Goal: Task Accomplishment & Management: Manage account settings

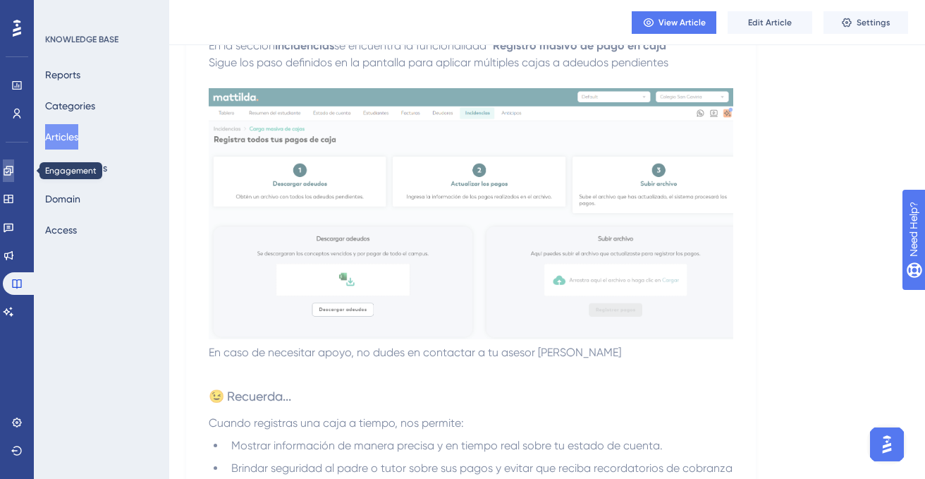
click at [13, 169] on icon at bounding box center [8, 170] width 9 height 9
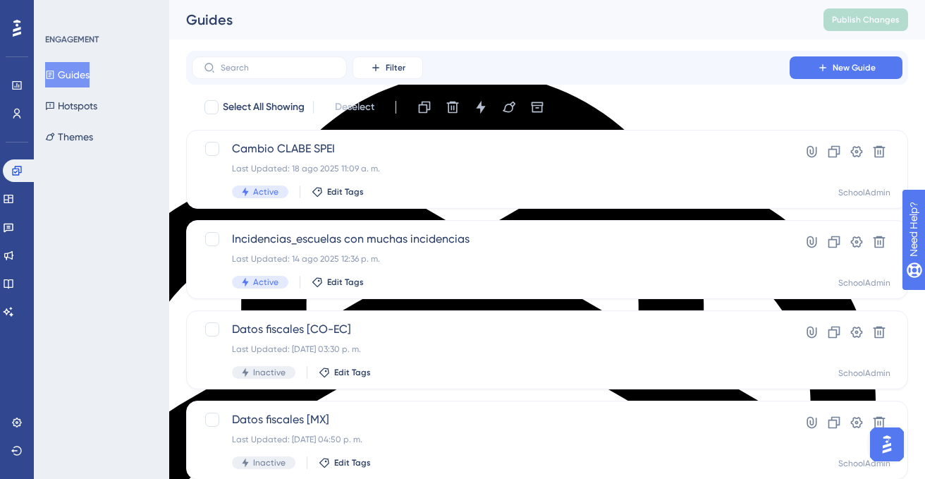
click at [65, 71] on button "Guides" at bounding box center [67, 74] width 44 height 25
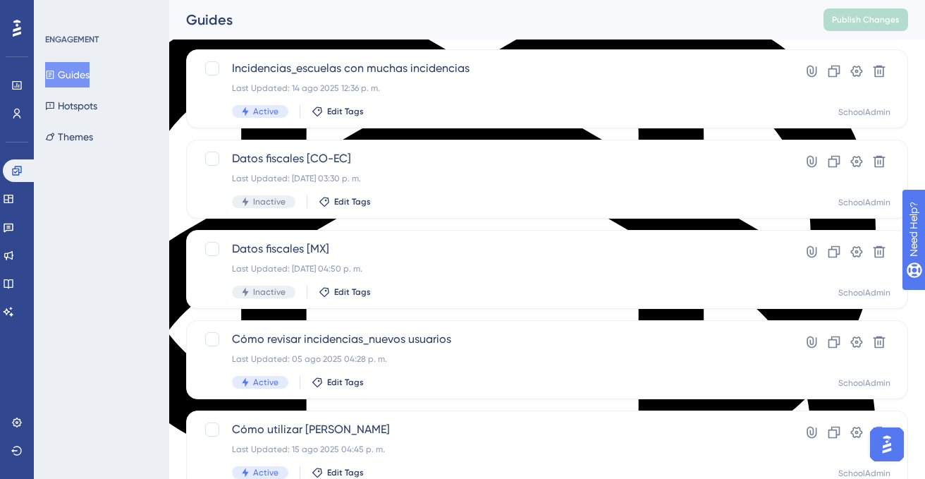
scroll to position [176, 0]
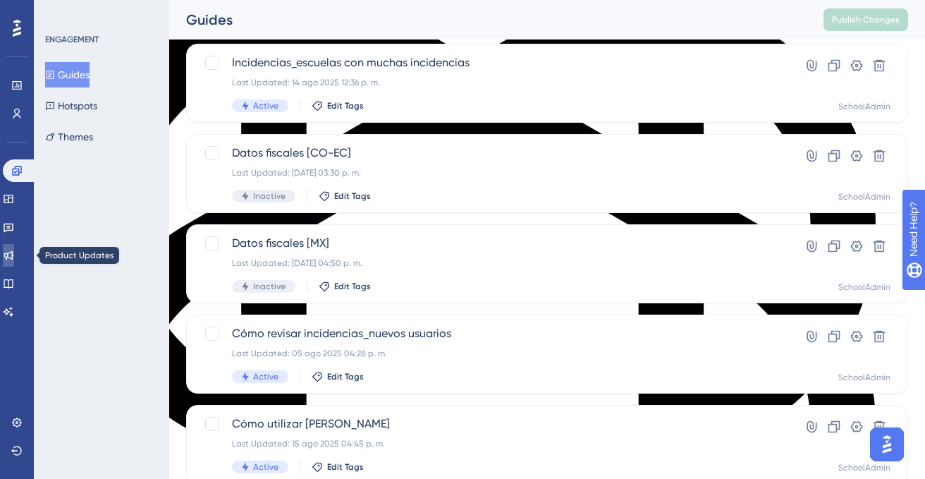
click at [14, 258] on icon at bounding box center [8, 255] width 11 height 11
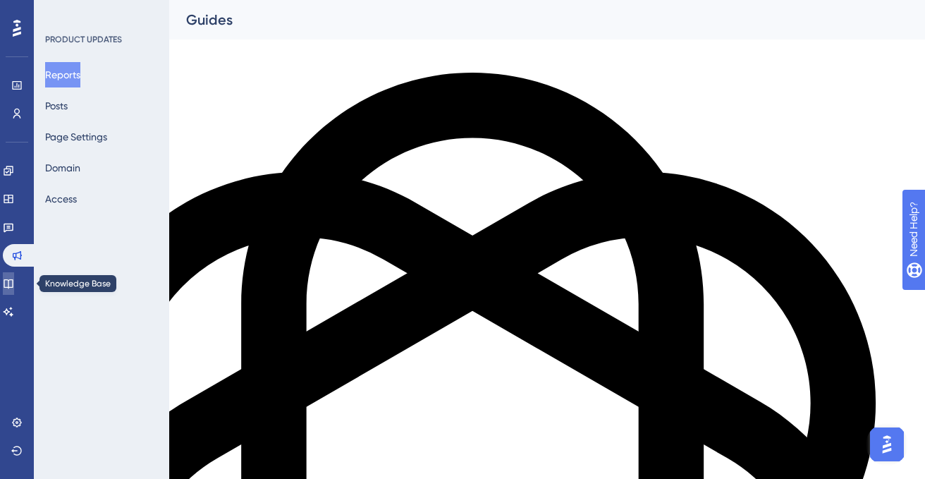
click at [10, 283] on link at bounding box center [8, 283] width 11 height 23
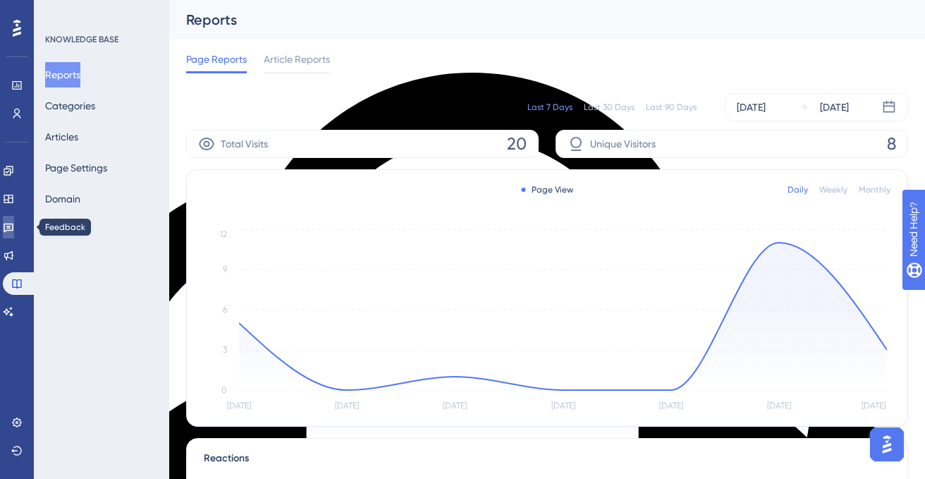
click at [14, 228] on icon at bounding box center [8, 226] width 11 height 11
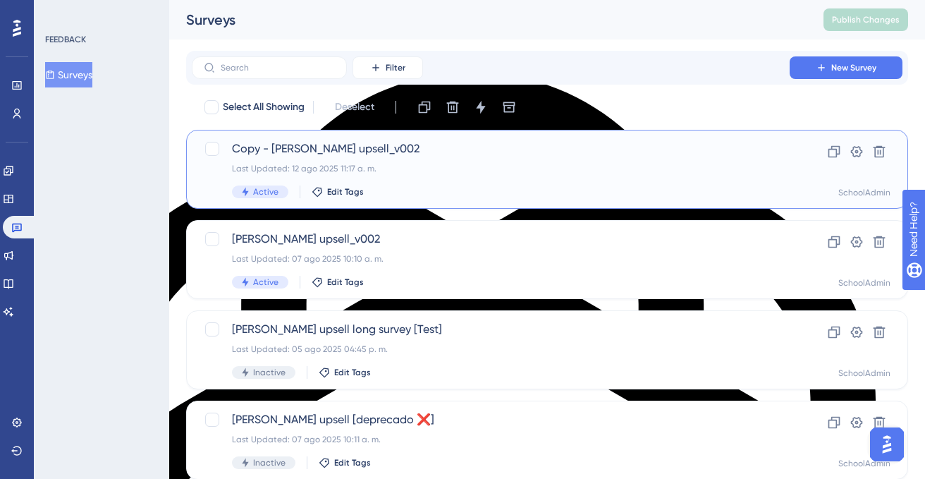
click at [492, 166] on div "Last Updated: 12 ago 2025 11:17 a. m." at bounding box center [491, 168] width 518 height 11
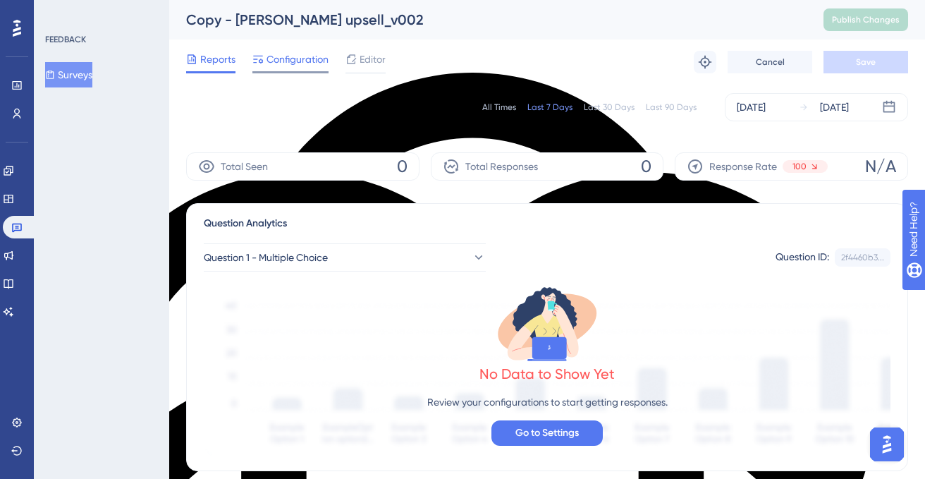
click at [287, 66] on span "Configuration" at bounding box center [298, 59] width 62 height 17
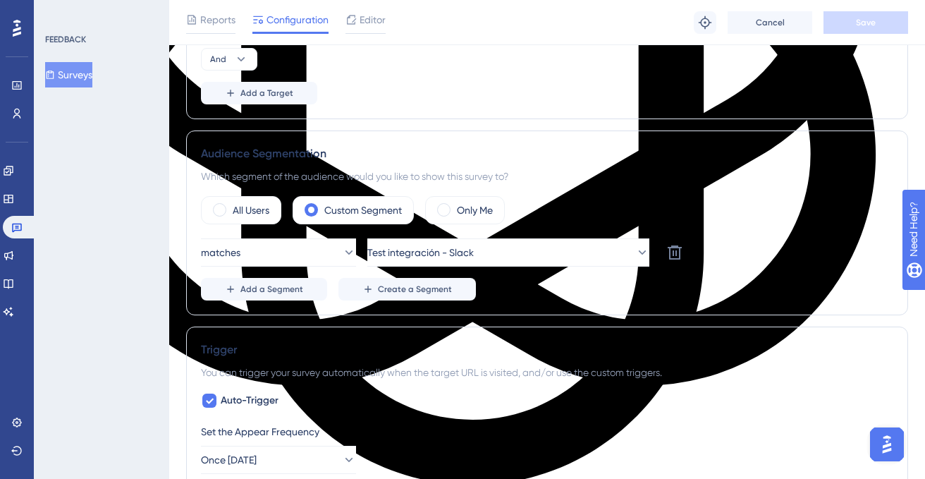
scroll to position [451, 0]
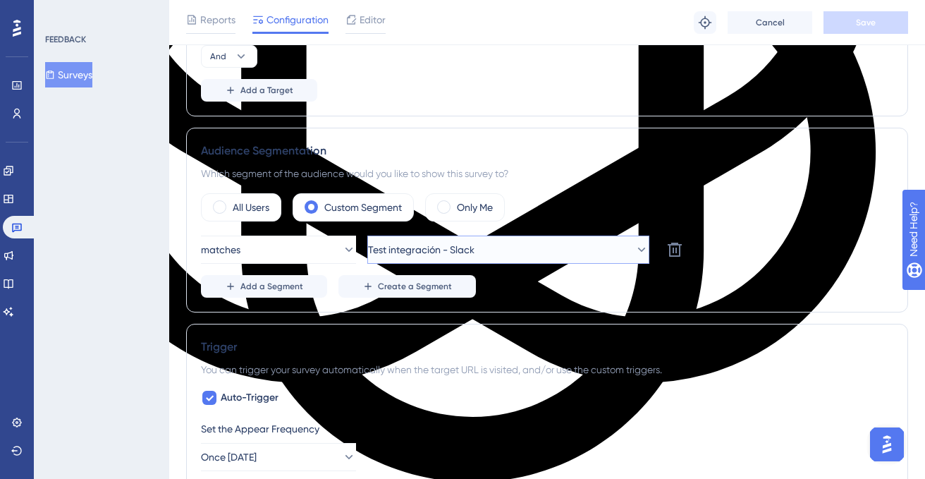
click at [559, 250] on button "Test integración - Slack" at bounding box center [508, 250] width 282 height 28
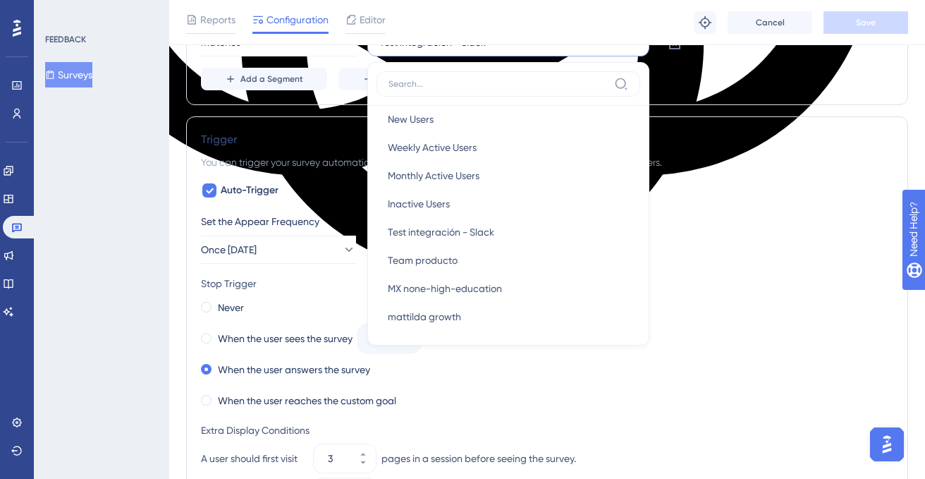
scroll to position [6, 0]
click at [322, 247] on button "Once [DATE]" at bounding box center [278, 250] width 155 height 28
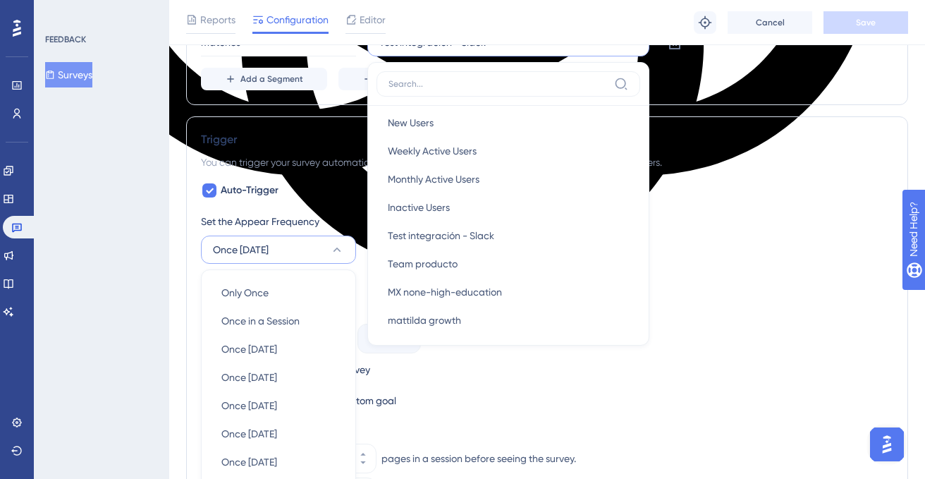
scroll to position [824, 0]
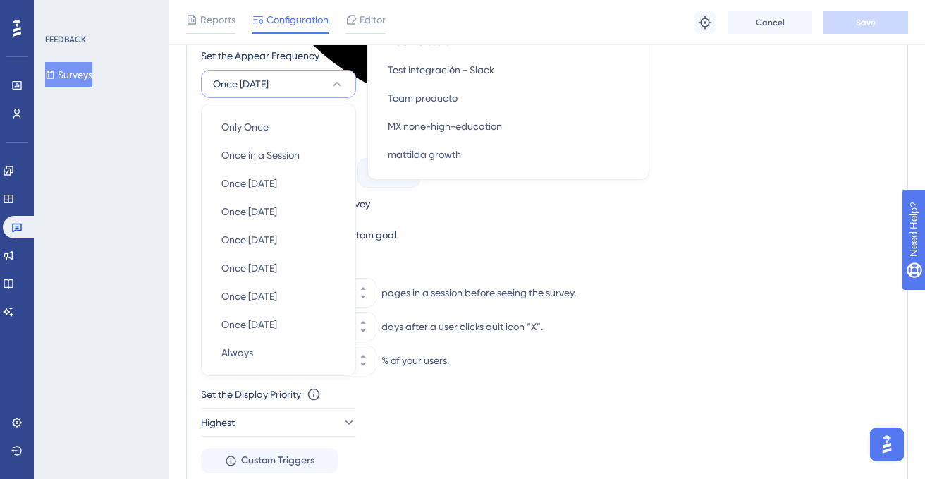
click at [138, 249] on div "FEEDBACK Surveys" at bounding box center [101, 239] width 135 height 479
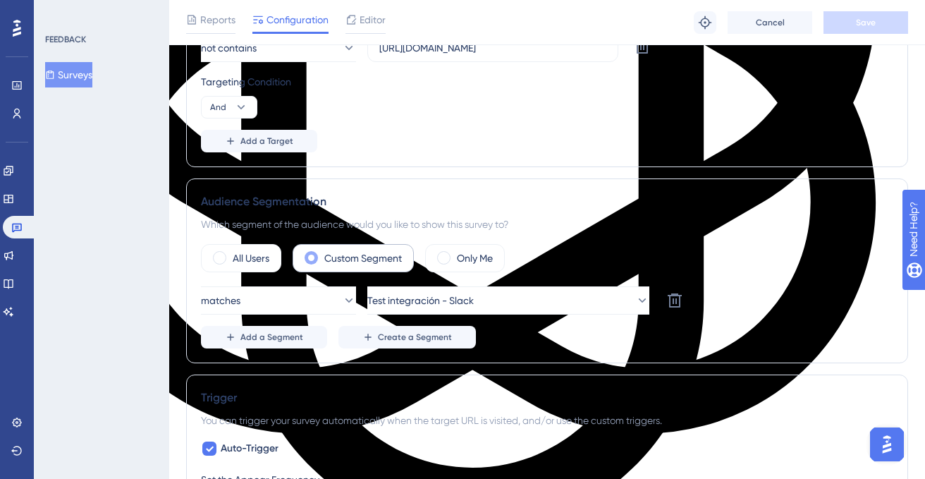
scroll to position [407, 0]
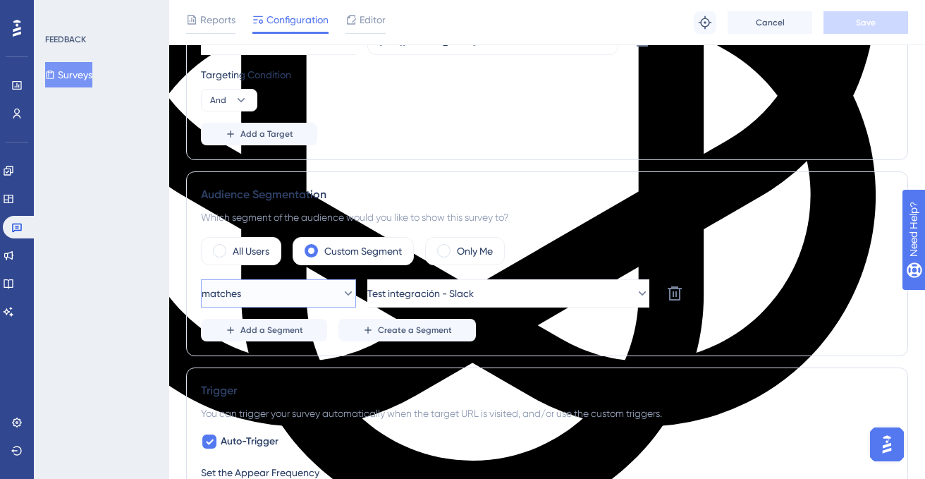
click at [341, 294] on icon at bounding box center [348, 293] width 14 height 14
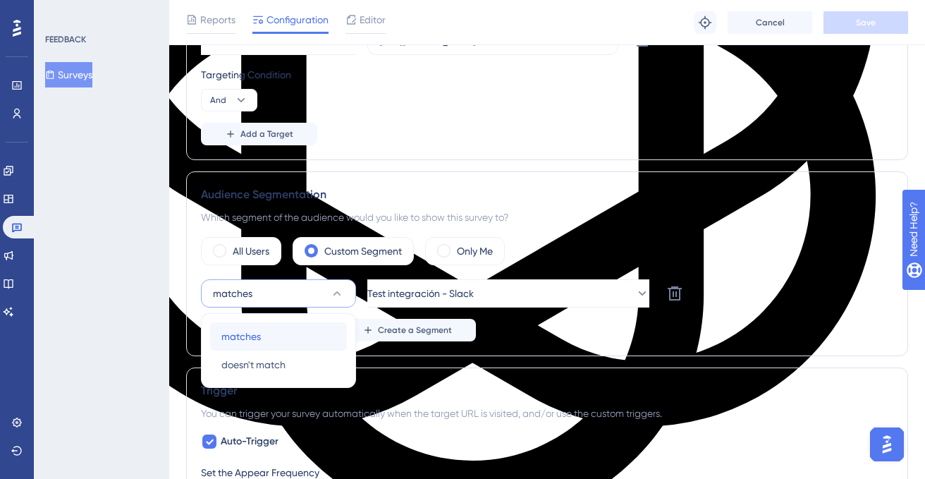
click at [279, 341] on div "matches matches" at bounding box center [278, 336] width 114 height 28
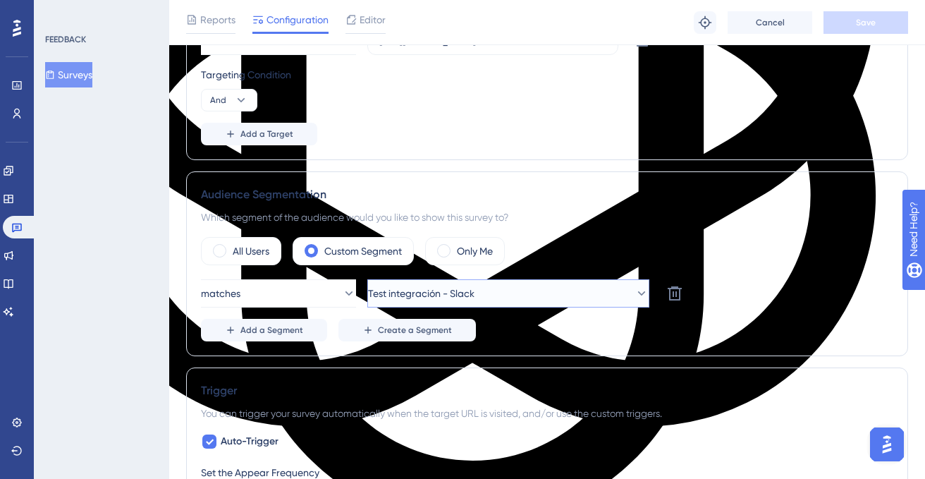
click at [504, 300] on button "Test integración - Slack" at bounding box center [508, 293] width 282 height 28
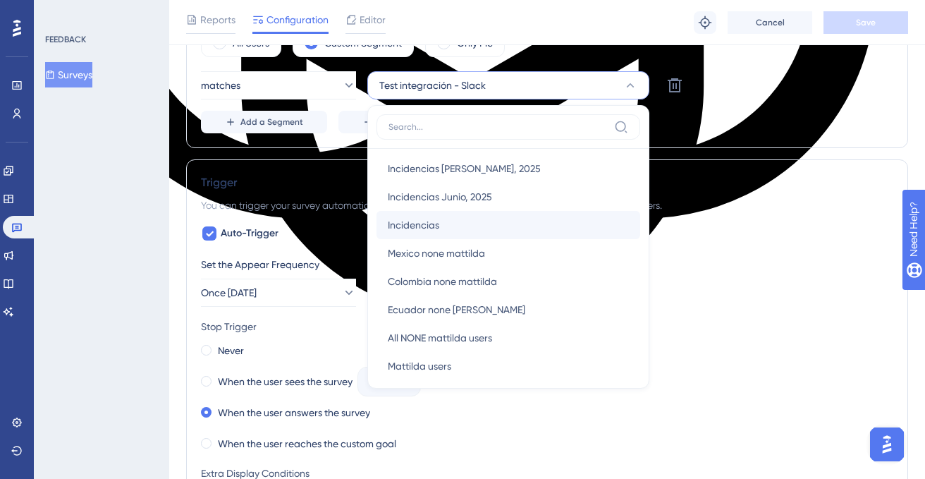
scroll to position [216, 0]
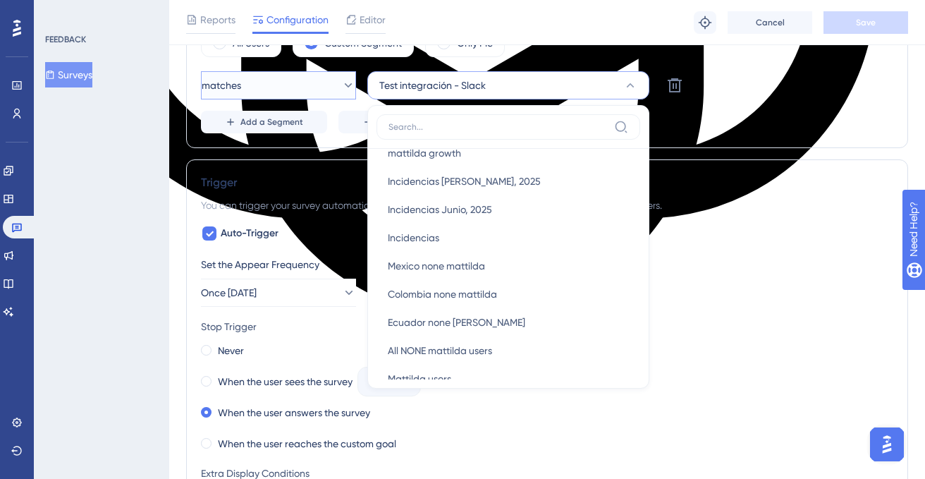
click at [341, 91] on icon at bounding box center [348, 85] width 14 height 14
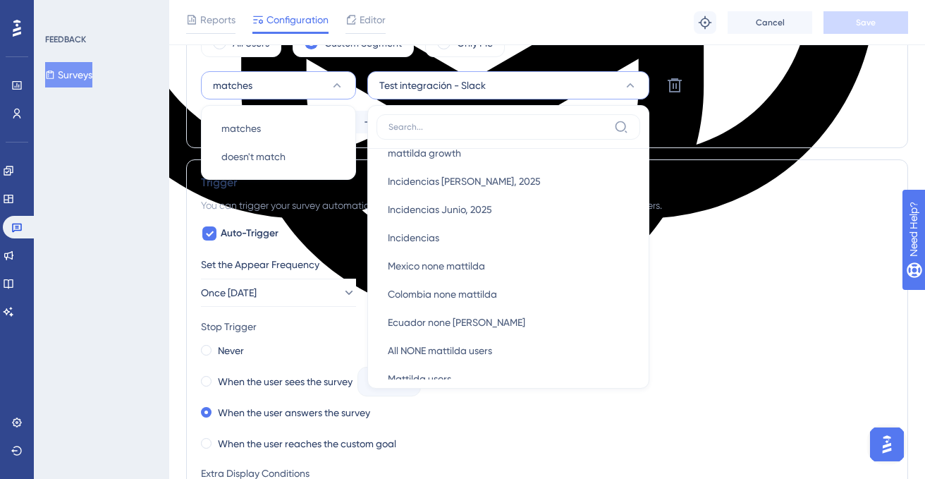
scroll to position [554, 0]
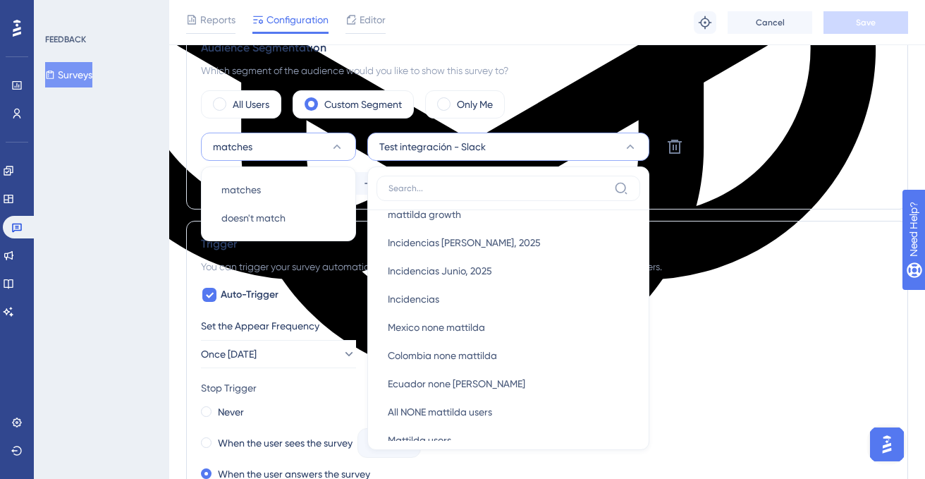
click at [568, 111] on div "All Users Custom Segment Only Me" at bounding box center [547, 104] width 692 height 28
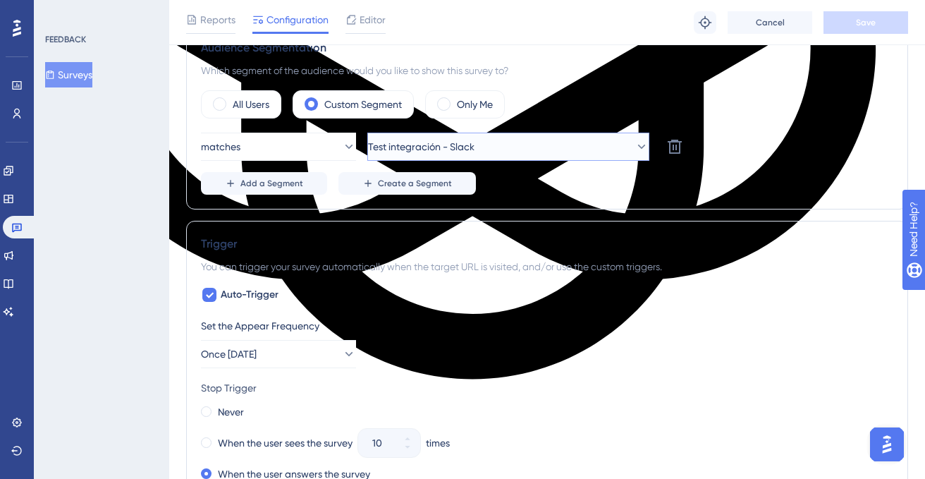
click at [475, 152] on span "Test integración - Slack" at bounding box center [421, 146] width 106 height 17
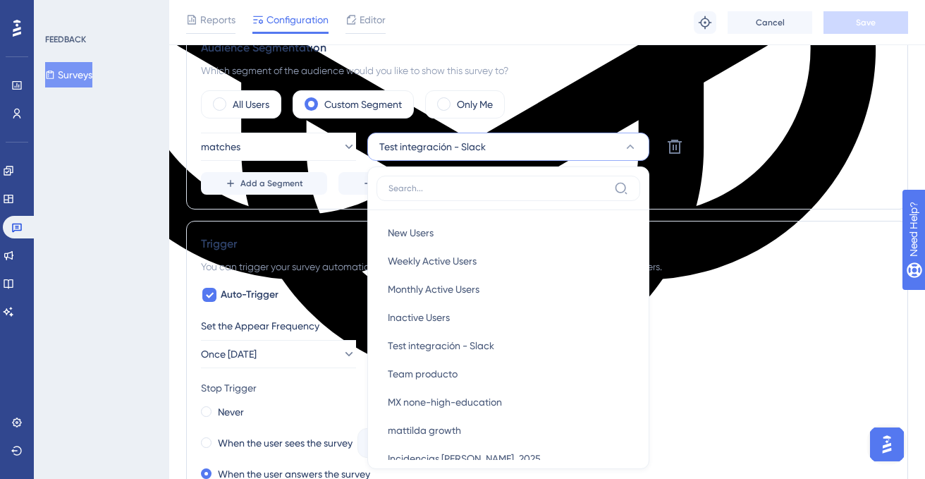
scroll to position [632, 0]
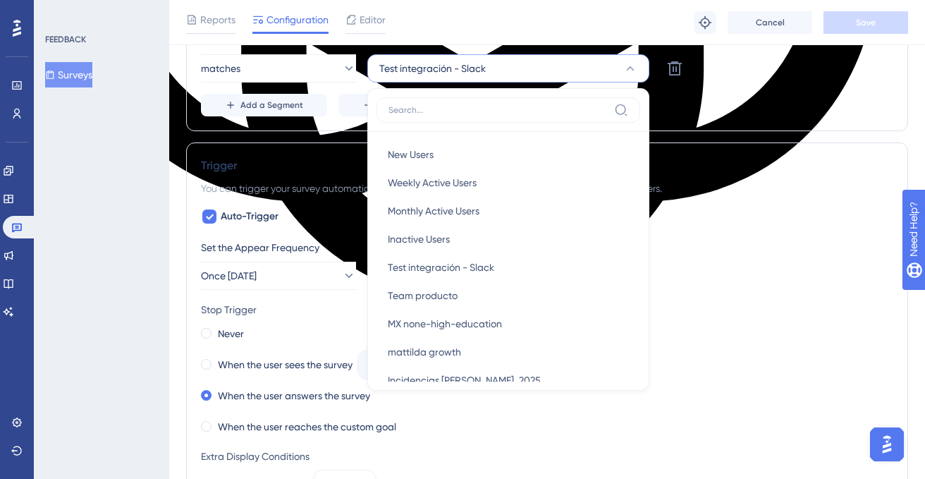
click at [441, 71] on span "Test integración - Slack" at bounding box center [432, 68] width 106 height 17
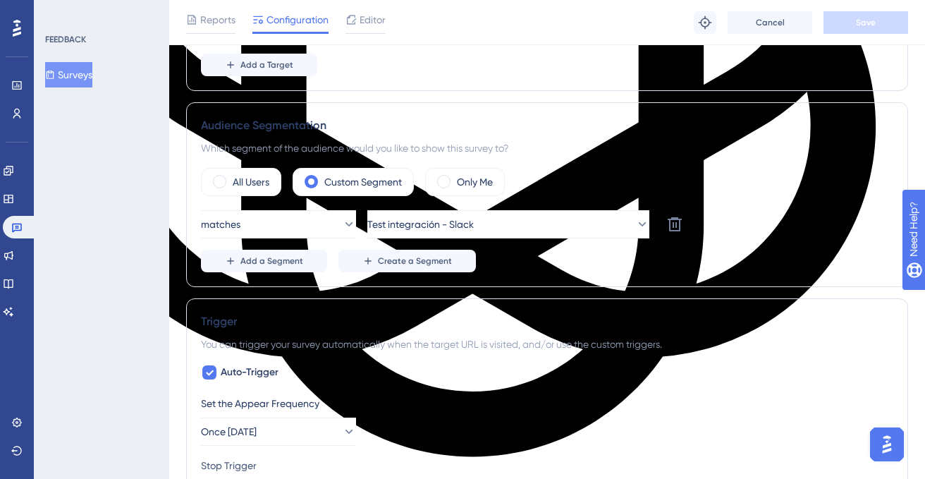
scroll to position [472, 0]
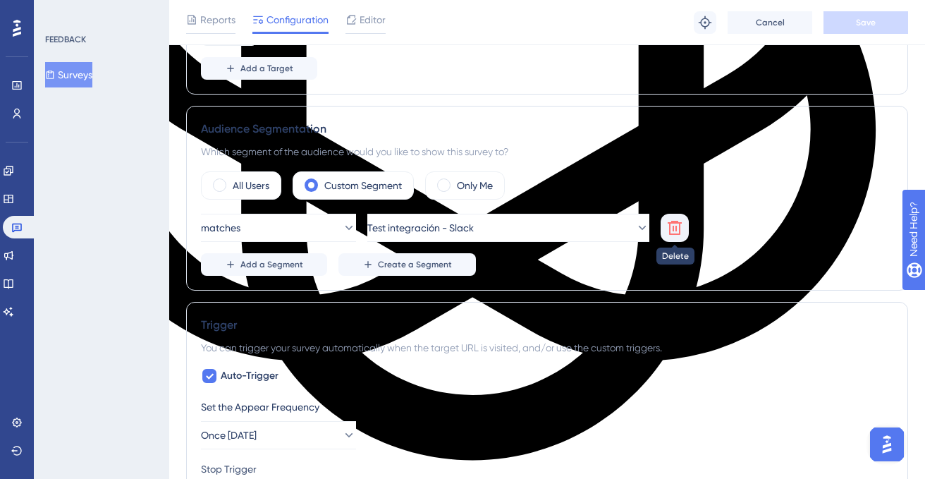
click at [678, 233] on icon at bounding box center [675, 228] width 14 height 14
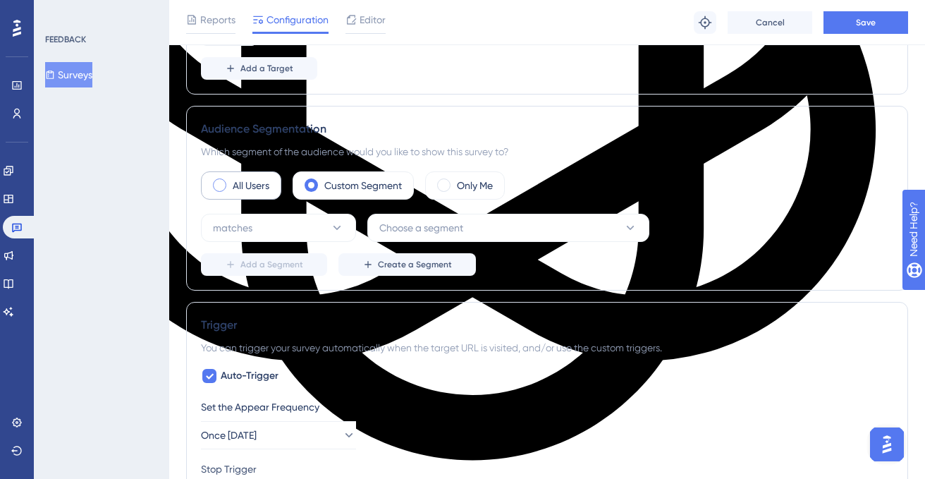
click at [248, 188] on label "All Users" at bounding box center [251, 185] width 37 height 17
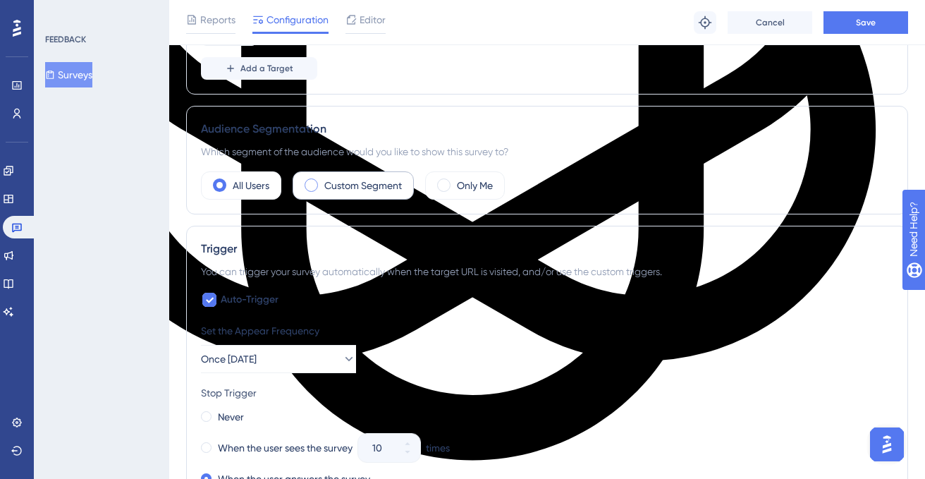
click at [341, 185] on label "Custom Segment" at bounding box center [363, 185] width 78 height 17
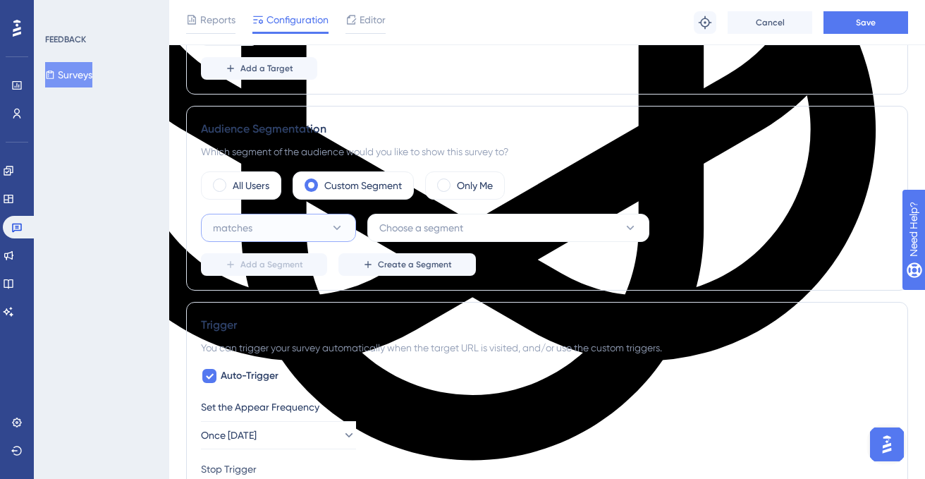
click at [336, 225] on icon at bounding box center [337, 228] width 14 height 14
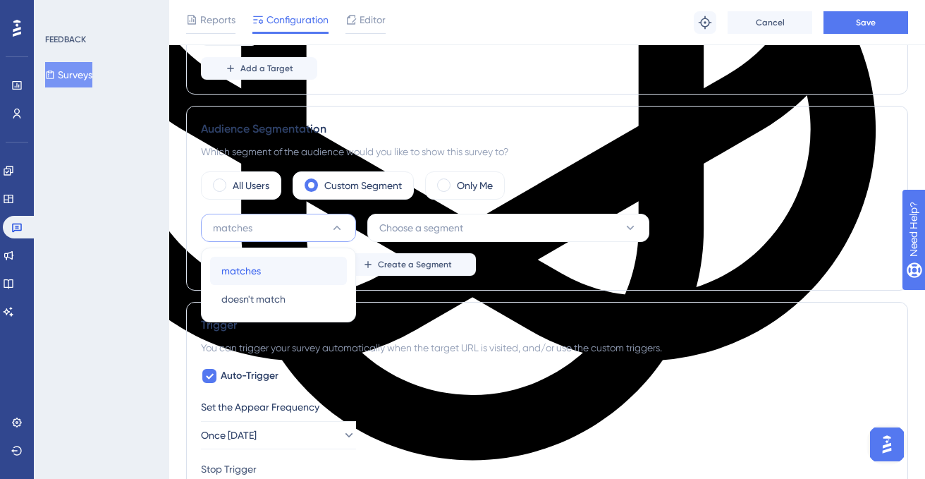
click at [257, 281] on div "matches matches" at bounding box center [278, 271] width 114 height 28
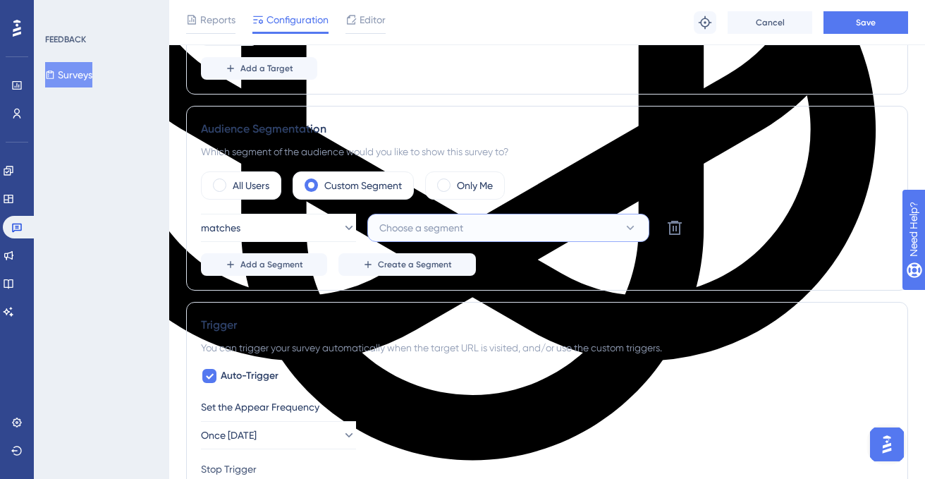
click at [434, 238] on button "Choose a segment" at bounding box center [508, 228] width 282 height 28
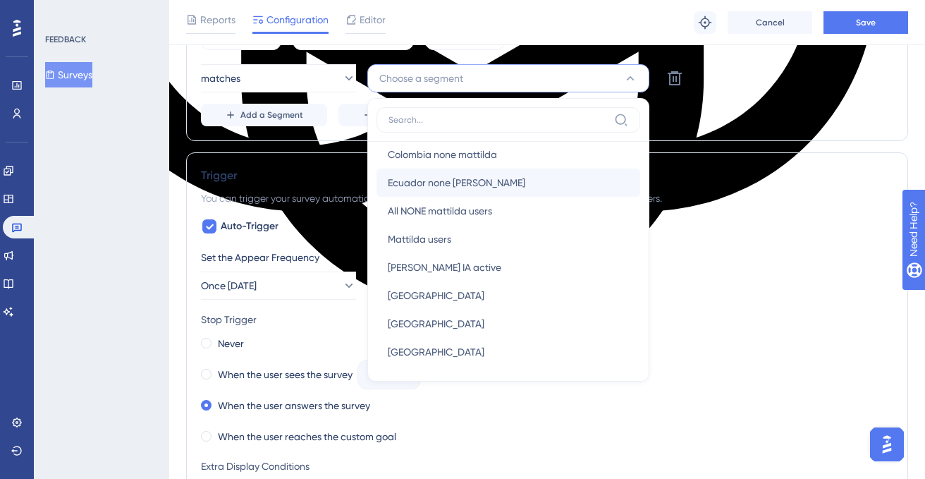
scroll to position [350, 0]
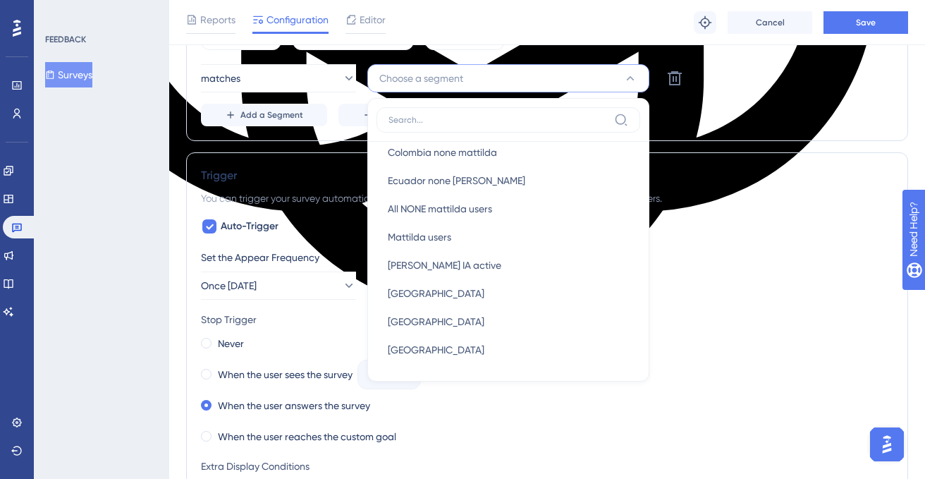
click at [737, 121] on div "Add a Segment Create a Segment" at bounding box center [547, 115] width 692 height 23
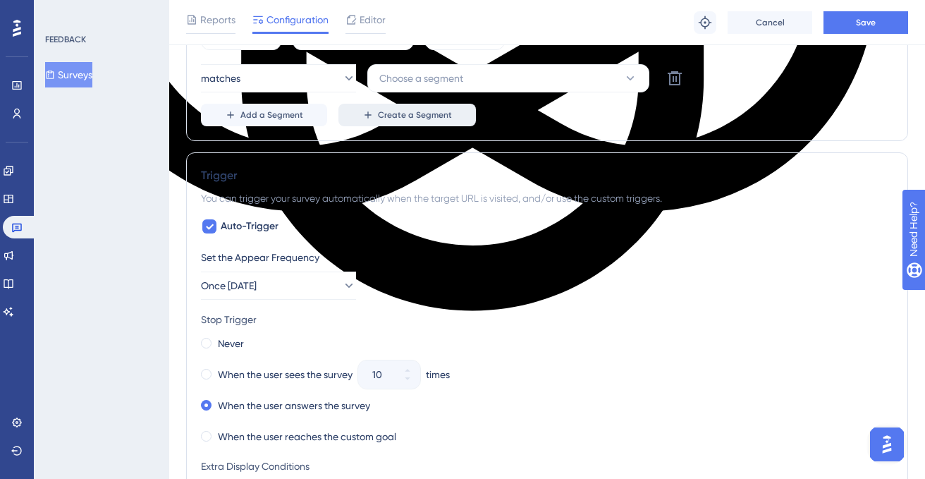
click at [404, 118] on span "Create a Segment" at bounding box center [415, 114] width 74 height 11
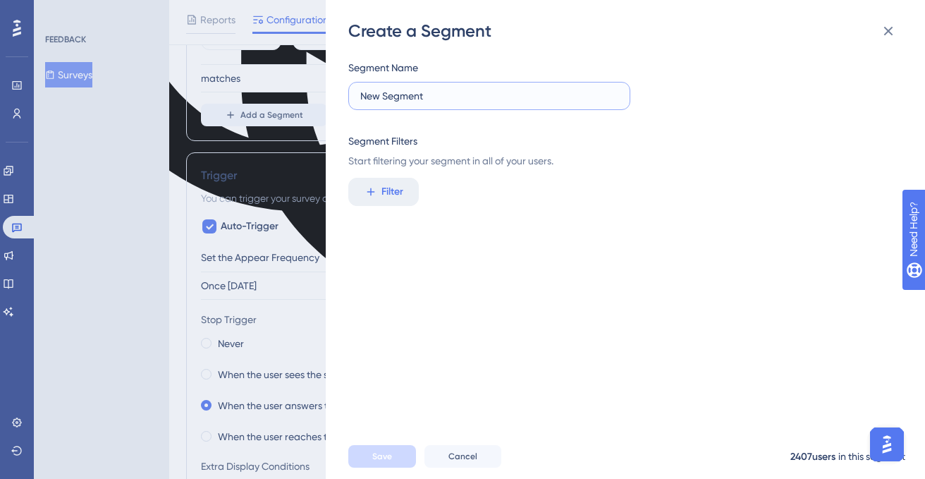
click at [441, 97] on input "New Segment" at bounding box center [489, 96] width 258 height 16
type input "[PERSON_NAME] [Test]"
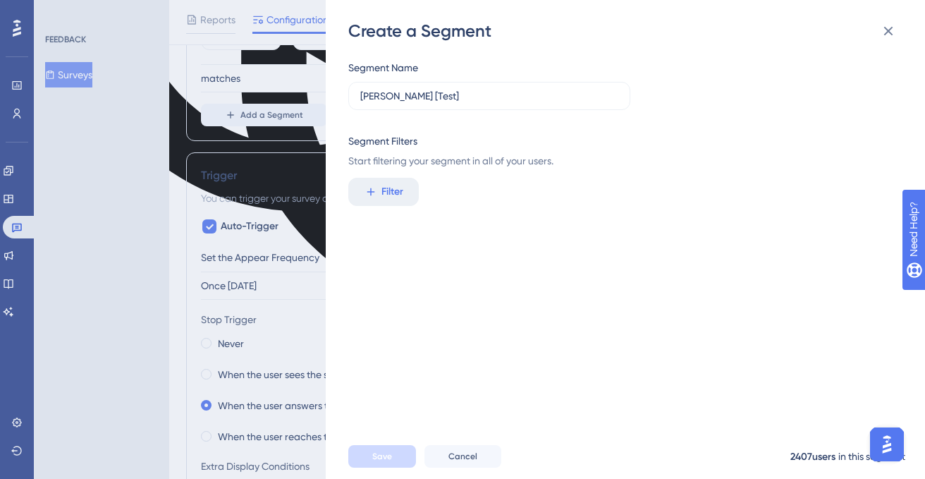
click at [445, 209] on div "Segment Name [PERSON_NAME] [Test] Segment Filters Start filtering your segment …" at bounding box center [632, 237] width 568 height 391
click at [382, 189] on span "Filter" at bounding box center [393, 191] width 22 height 17
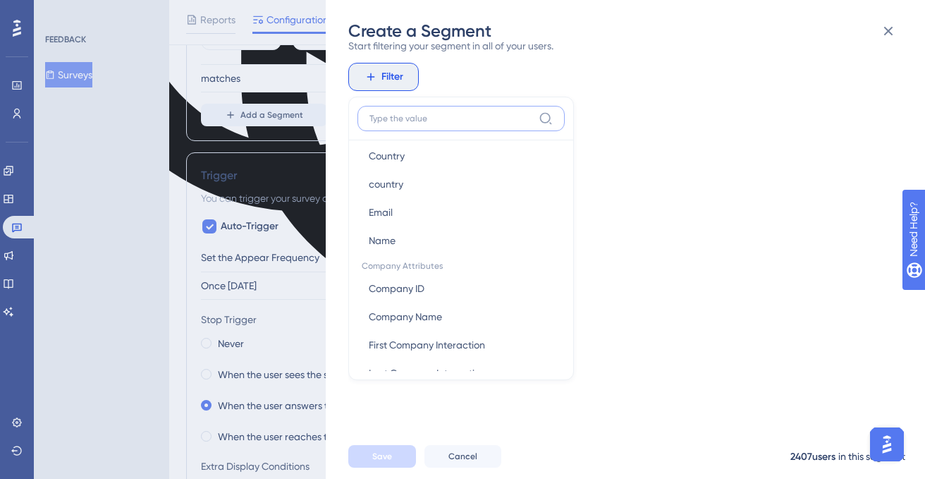
scroll to position [803, 0]
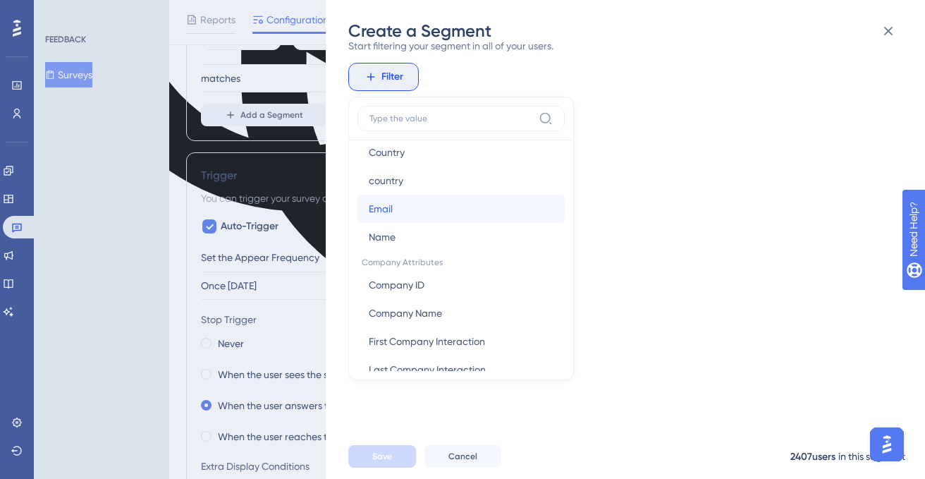
click at [423, 212] on button "Email Email" at bounding box center [461, 209] width 207 height 28
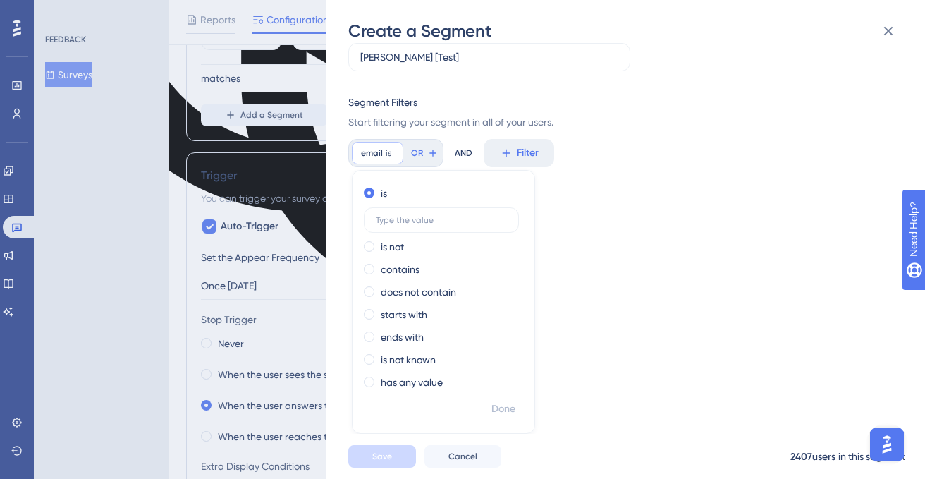
scroll to position [39, 0]
click at [419, 219] on input "text" at bounding box center [441, 220] width 131 height 10
paste input "[PERSON_NAME][EMAIL_ADDRESS][PERSON_NAME][DOMAIN_NAME]"
type input "[PERSON_NAME][EMAIL_ADDRESS][PERSON_NAME][DOMAIN_NAME]"
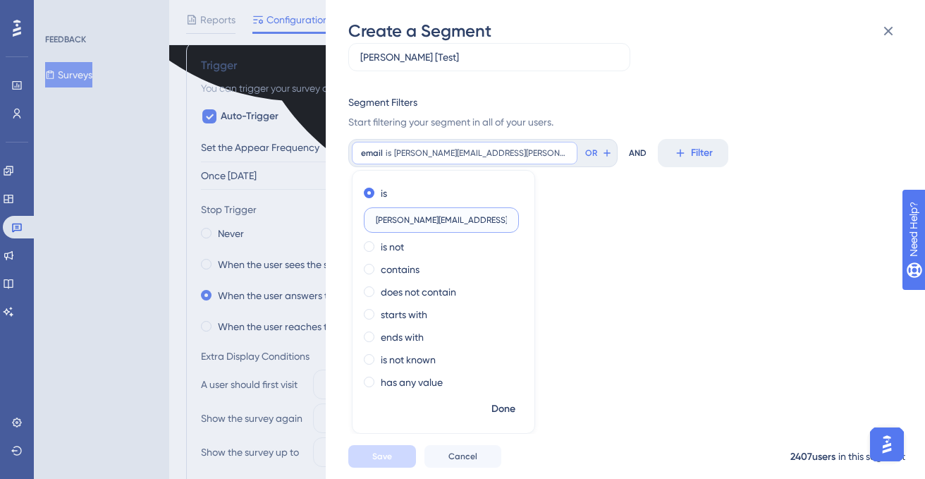
scroll to position [738, 0]
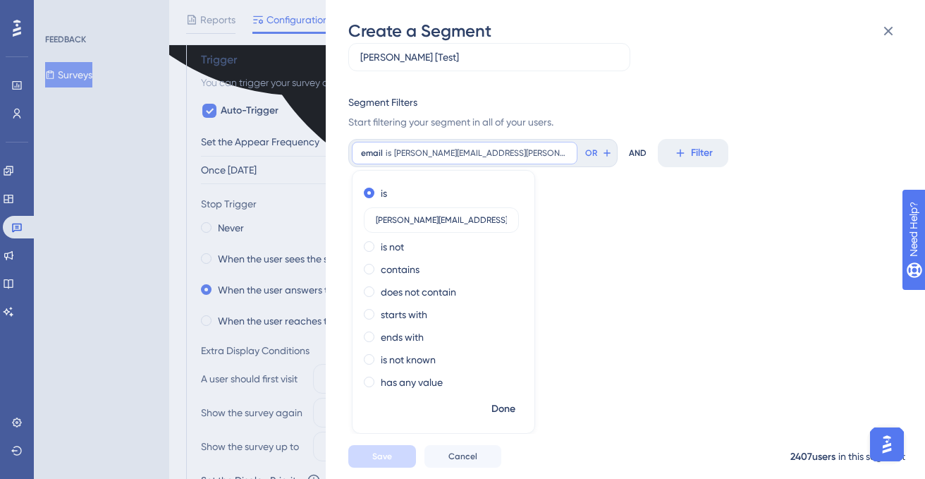
click at [609, 284] on div "Segment Name [PERSON_NAME] [Test] Segment Filters Start filtering your segment …" at bounding box center [632, 237] width 568 height 391
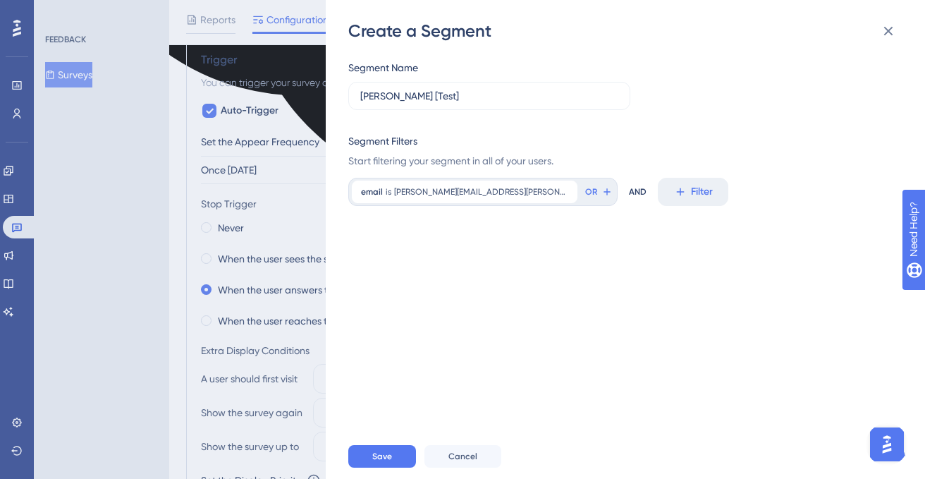
scroll to position [0, 0]
click at [396, 455] on button "Save" at bounding box center [382, 456] width 68 height 23
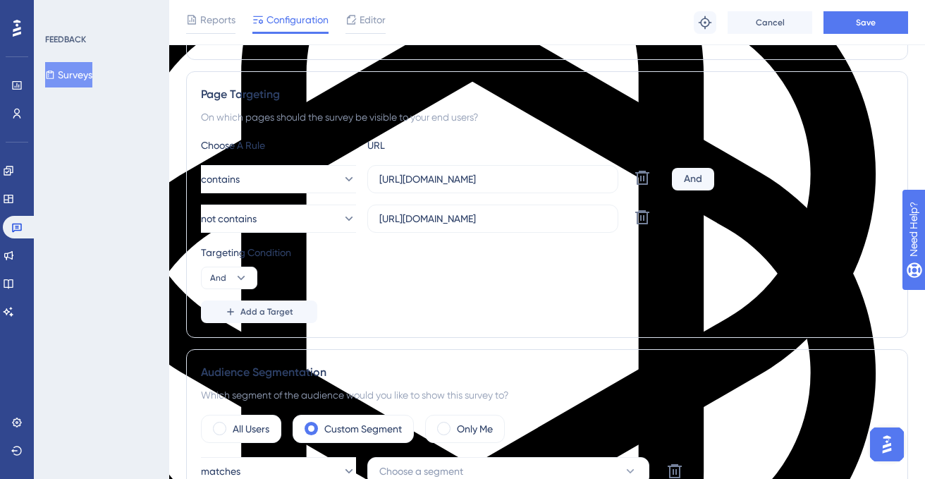
scroll to position [231, 0]
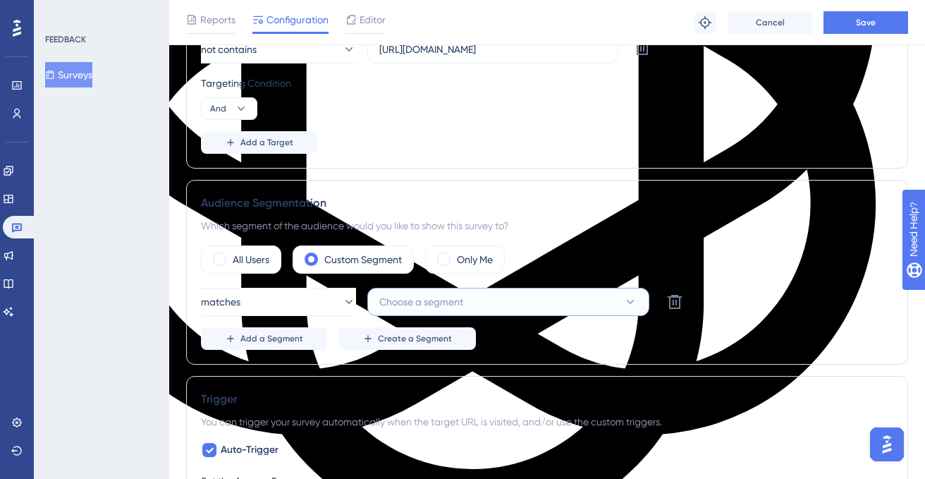
click at [499, 306] on button "Choose a segment" at bounding box center [508, 302] width 282 height 28
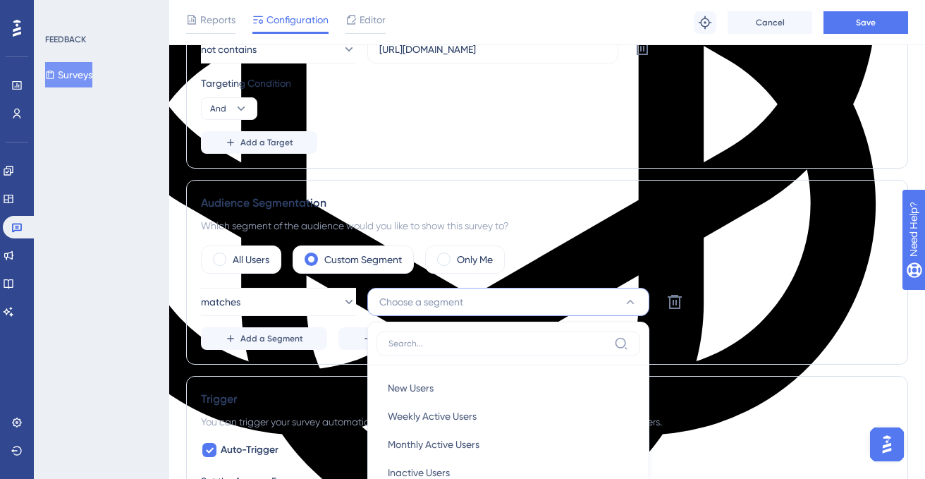
scroll to position [611, 0]
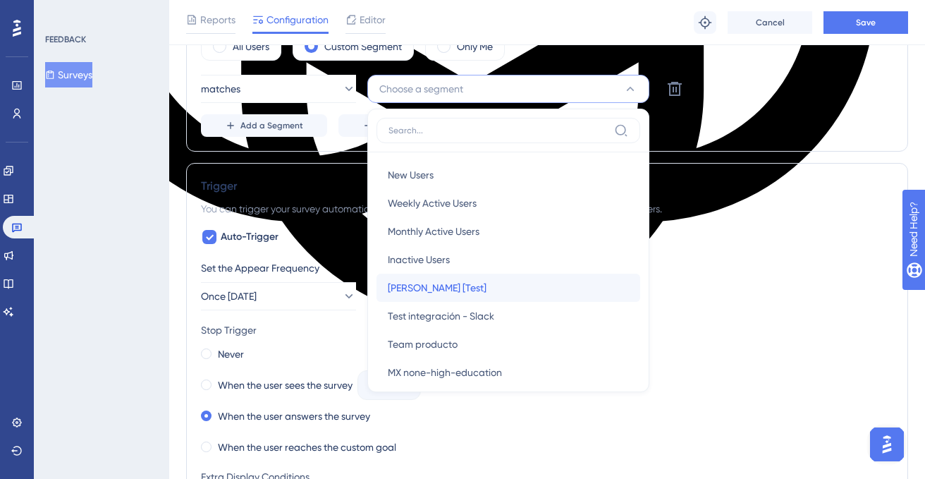
click at [440, 289] on span "[PERSON_NAME] [Test]" at bounding box center [437, 287] width 99 height 17
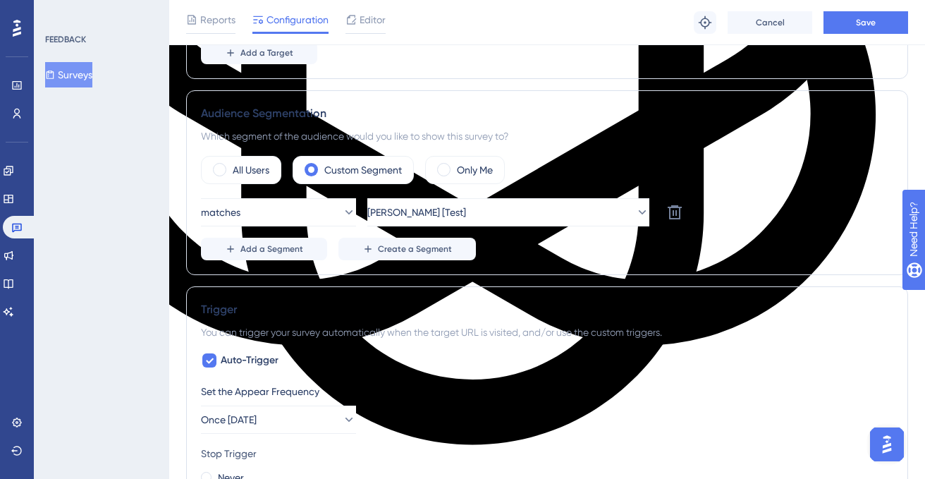
scroll to position [468, 0]
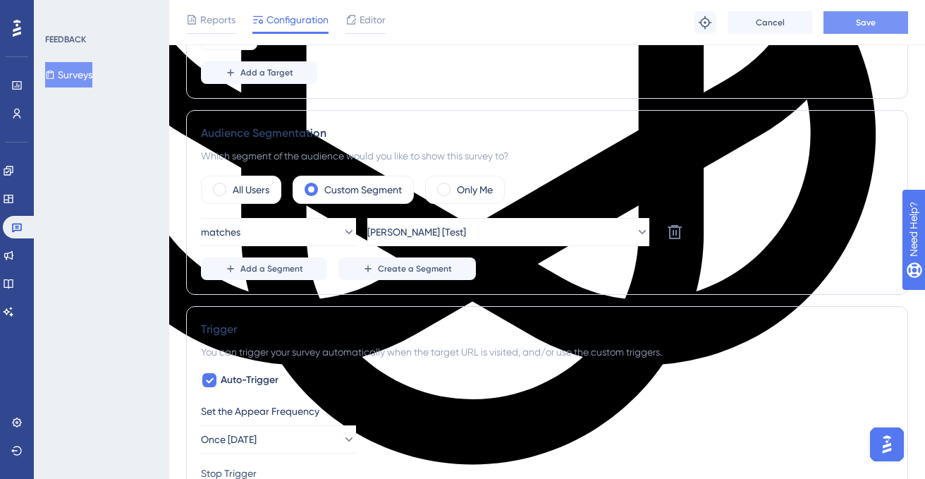
click at [870, 27] on span "Save" at bounding box center [866, 22] width 20 height 11
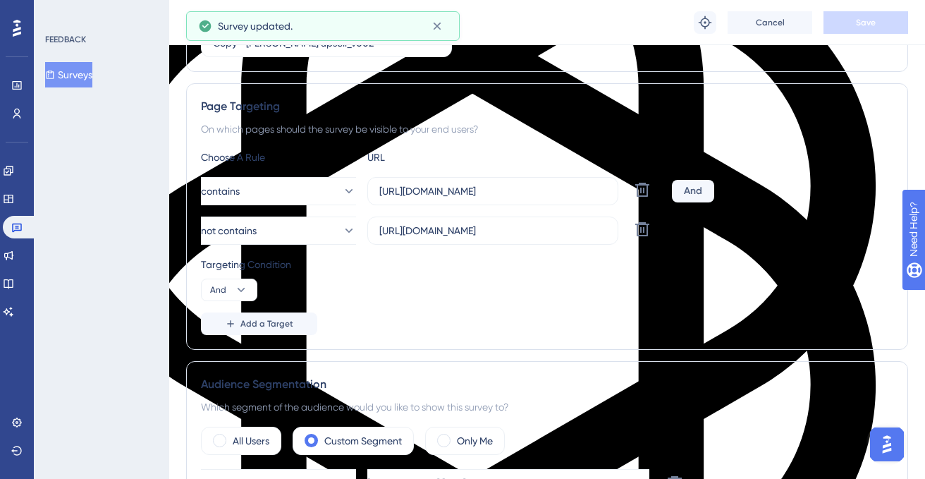
scroll to position [0, 0]
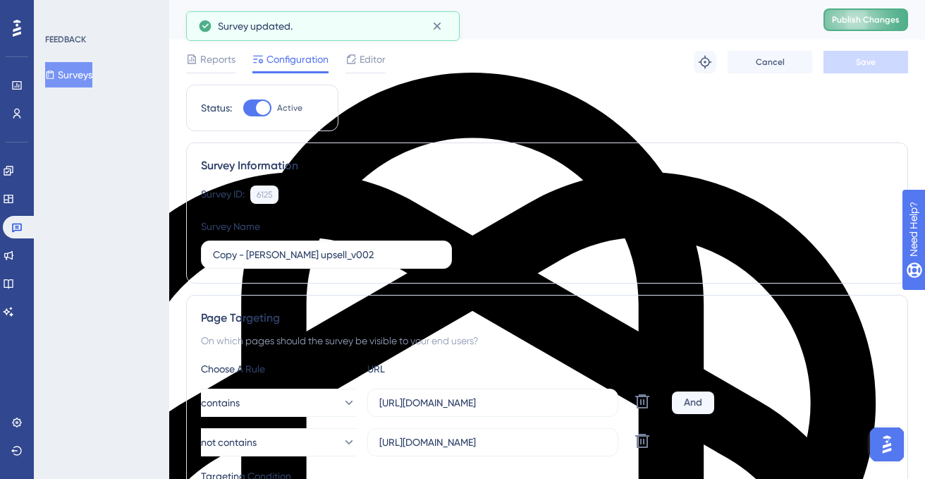
click at [844, 20] on span "Publish Changes" at bounding box center [866, 19] width 68 height 11
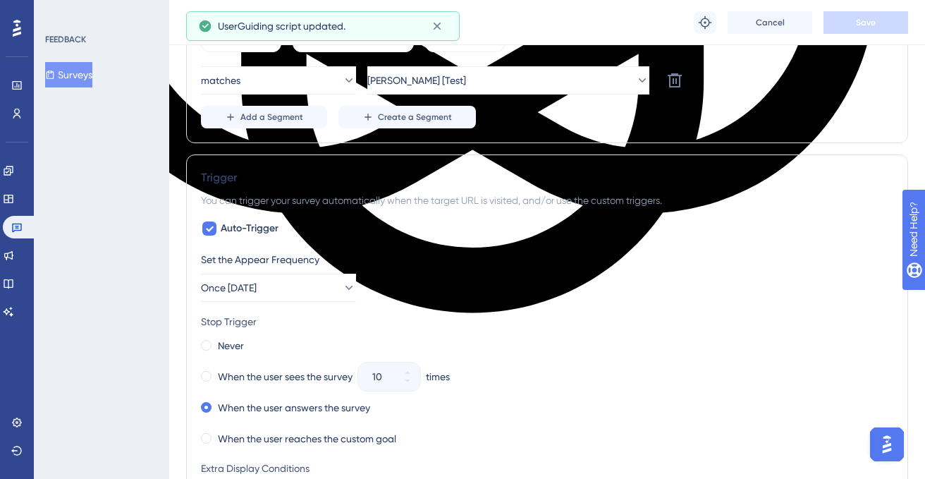
scroll to position [649, 0]
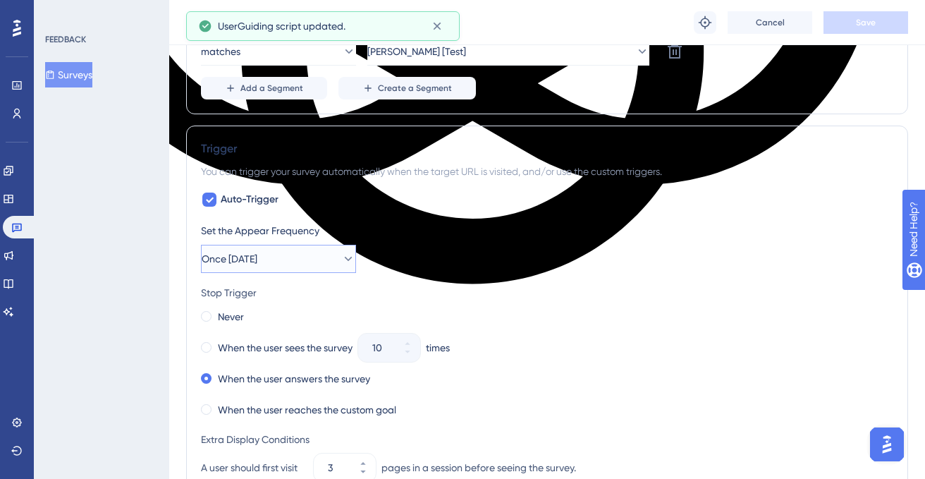
click at [328, 257] on button "Once [DATE]" at bounding box center [278, 259] width 155 height 28
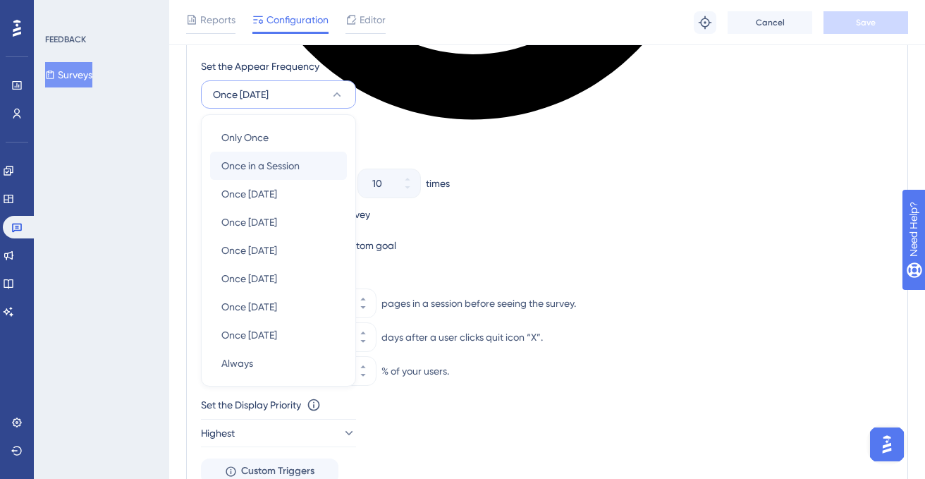
scroll to position [810, 0]
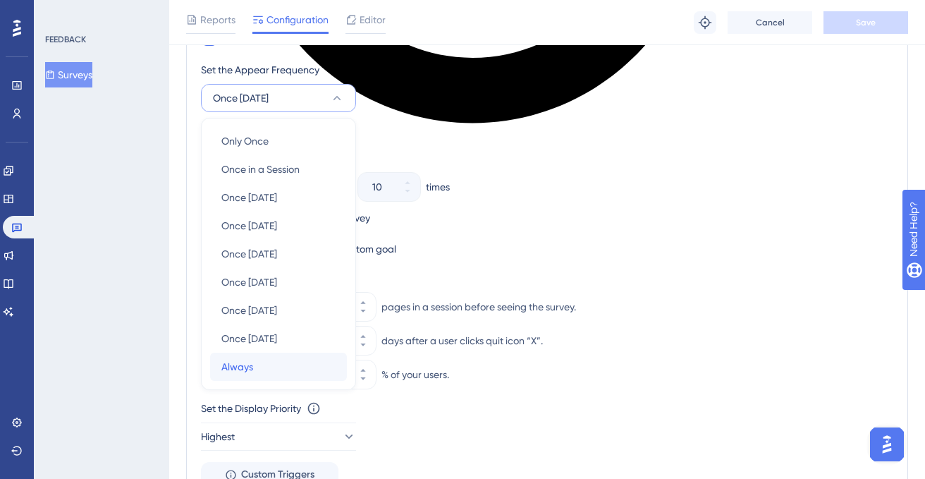
click at [256, 369] on div "Always Always" at bounding box center [278, 367] width 114 height 28
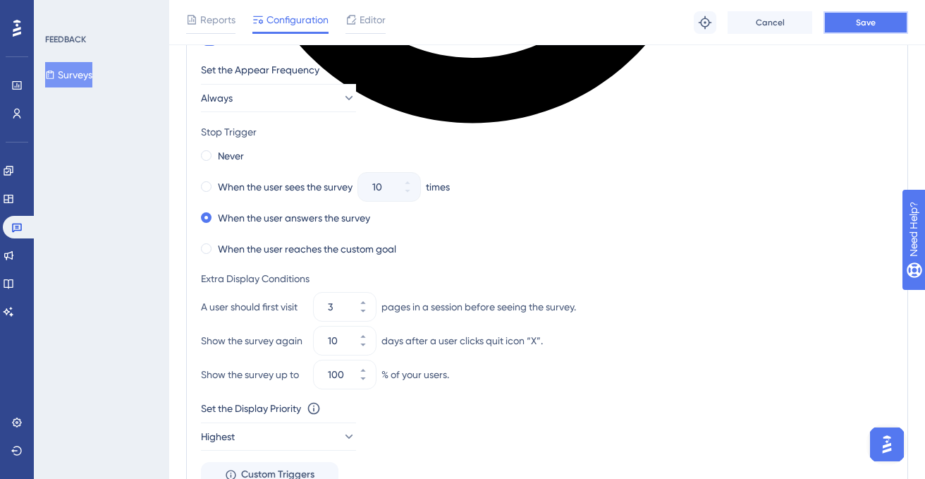
click at [853, 22] on button "Save" at bounding box center [866, 22] width 85 height 23
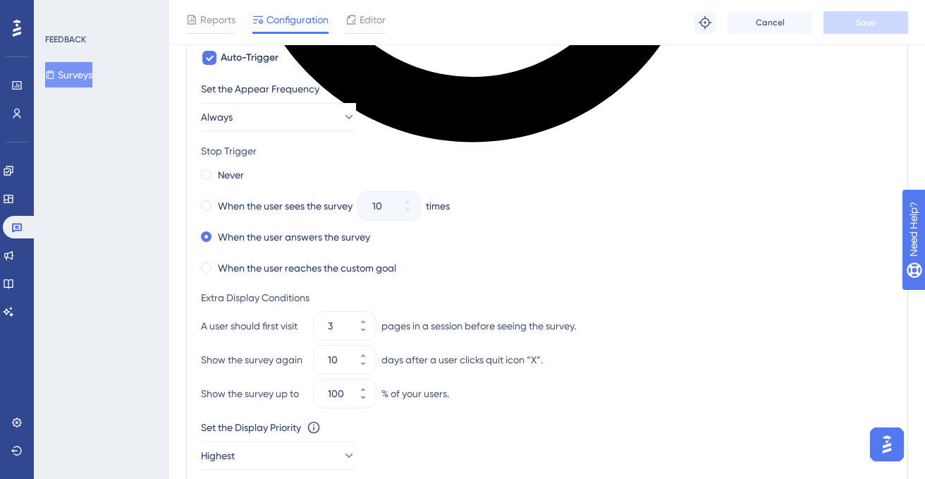
scroll to position [789, 0]
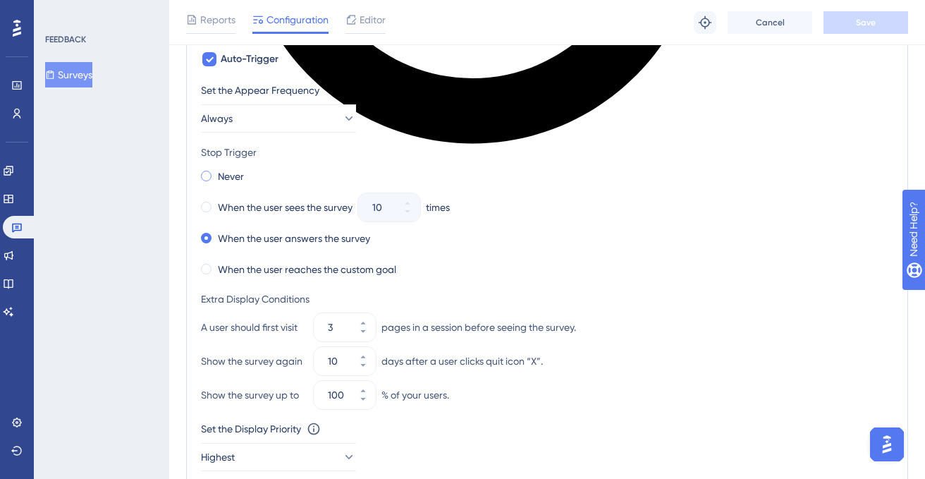
click at [207, 176] on span at bounding box center [206, 176] width 11 height 11
click at [216, 173] on input "radio" at bounding box center [216, 173] width 0 height 0
click at [860, 26] on span "Save" at bounding box center [866, 22] width 20 height 11
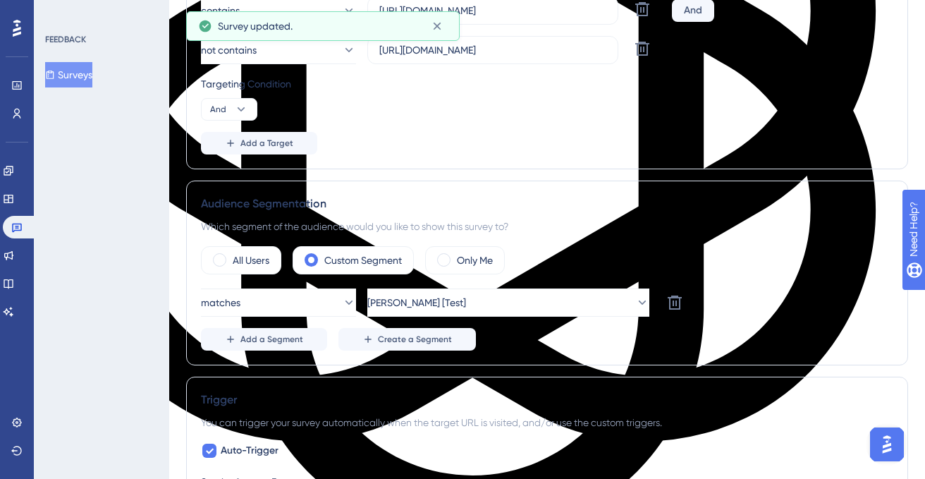
scroll to position [0, 0]
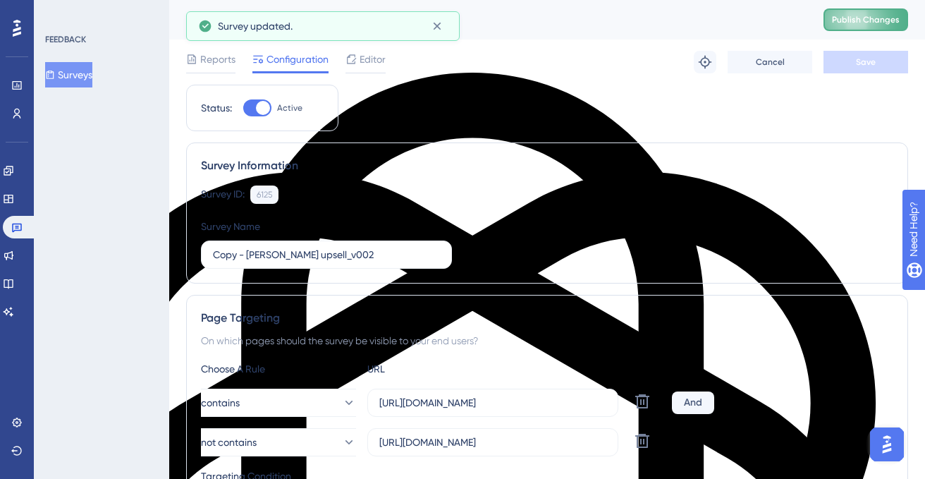
click at [855, 18] on span "Publish Changes" at bounding box center [866, 19] width 68 height 11
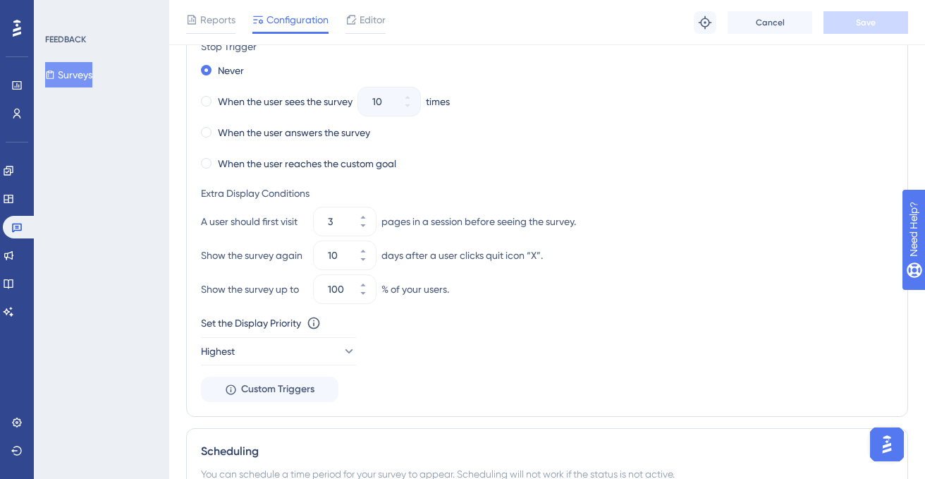
scroll to position [900, 0]
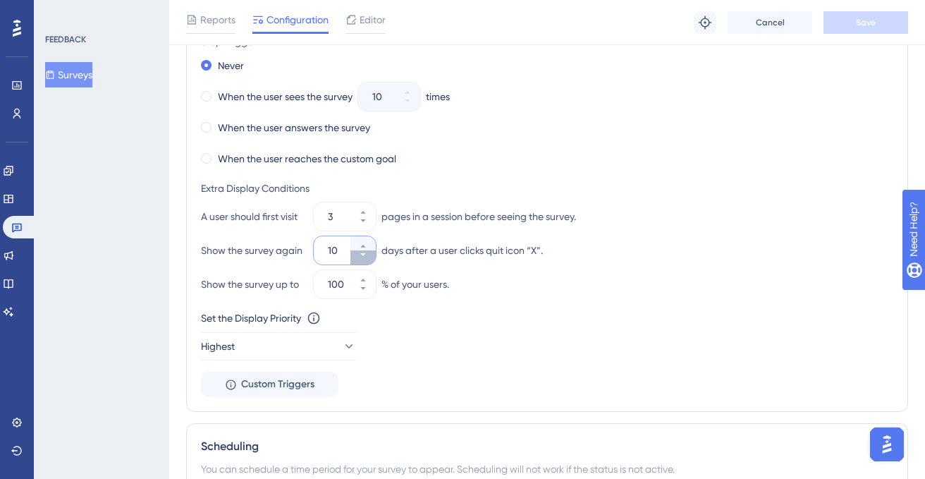
click at [364, 257] on icon at bounding box center [363, 254] width 8 height 8
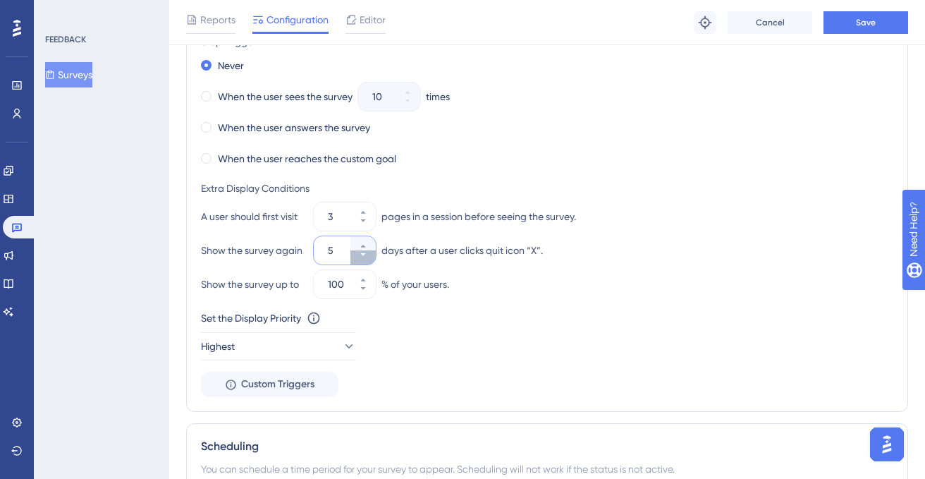
click at [364, 257] on icon at bounding box center [363, 254] width 8 height 8
type input "2"
click at [364, 224] on icon at bounding box center [363, 220] width 8 height 8
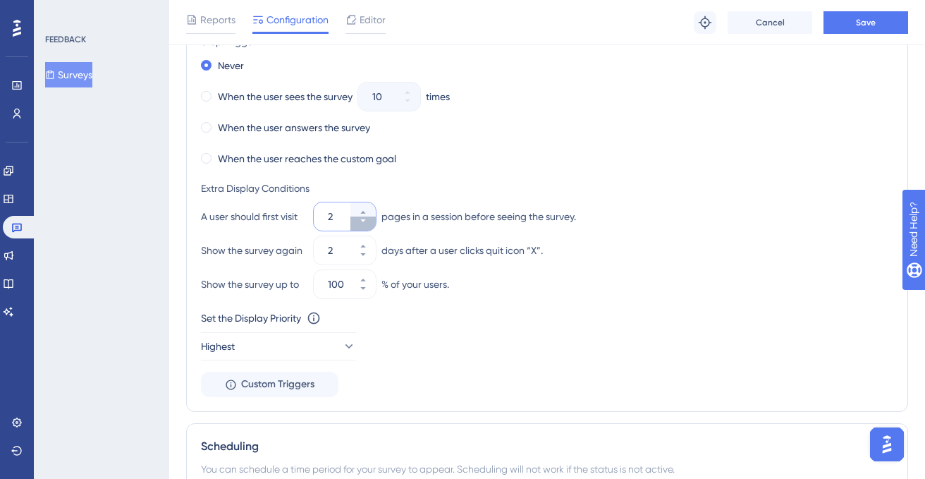
click at [364, 224] on icon at bounding box center [363, 220] width 8 height 8
type input "1"
click at [366, 255] on icon at bounding box center [363, 254] width 8 height 8
type input "1"
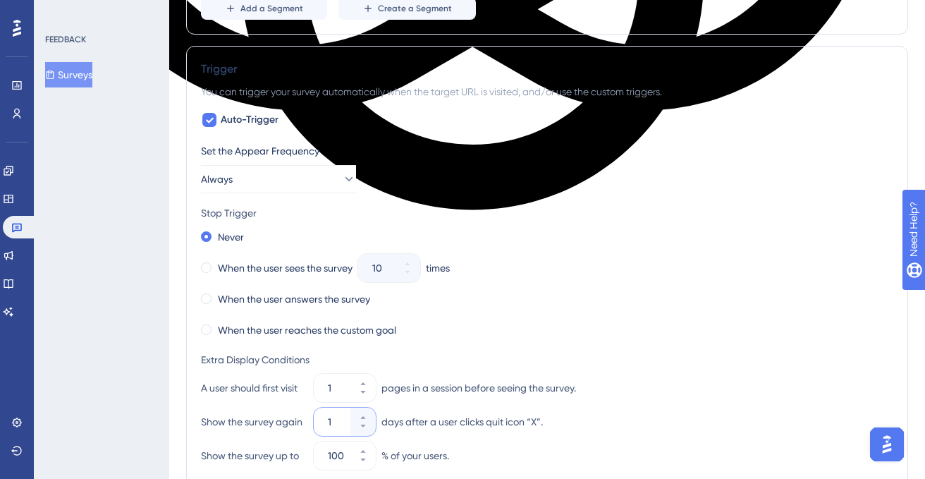
scroll to position [0, 0]
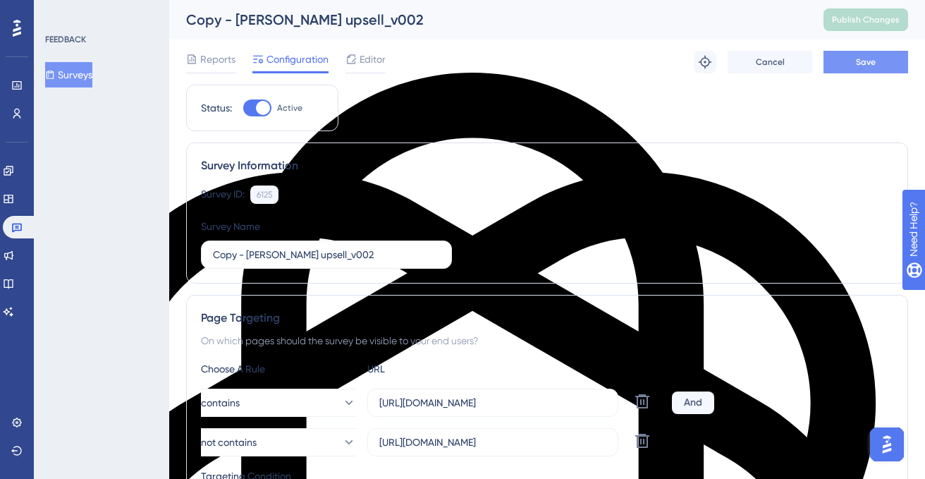
click at [872, 62] on span "Save" at bounding box center [866, 61] width 20 height 11
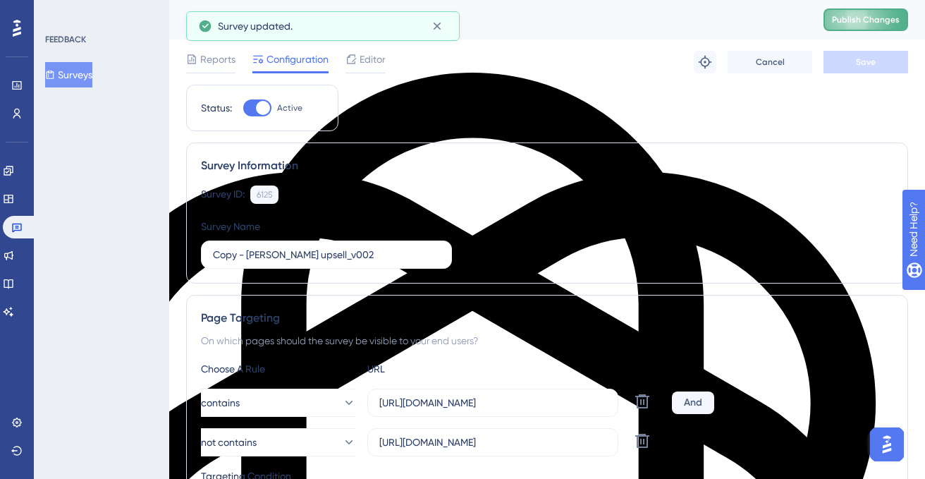
click at [866, 16] on span "Publish Changes" at bounding box center [866, 19] width 68 height 11
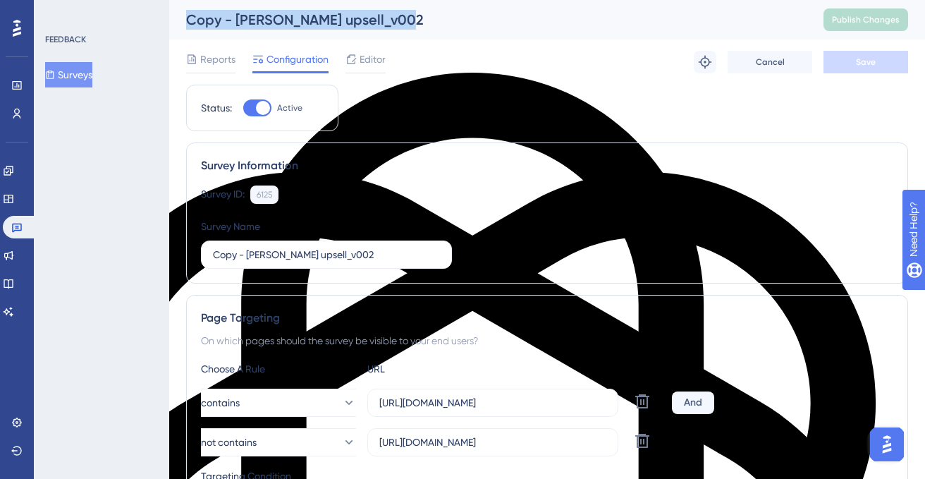
drag, startPoint x: 413, startPoint y: 22, endPoint x: 186, endPoint y: 23, distance: 227.1
click at [186, 23] on div "Copy - [PERSON_NAME] upsell_v002" at bounding box center [487, 20] width 602 height 20
copy div "Copy - [PERSON_NAME] upsell_v002"
click at [438, 25] on div "Copy - [PERSON_NAME] upsell_v002" at bounding box center [487, 20] width 602 height 20
